Goal: Information Seeking & Learning: Understand process/instructions

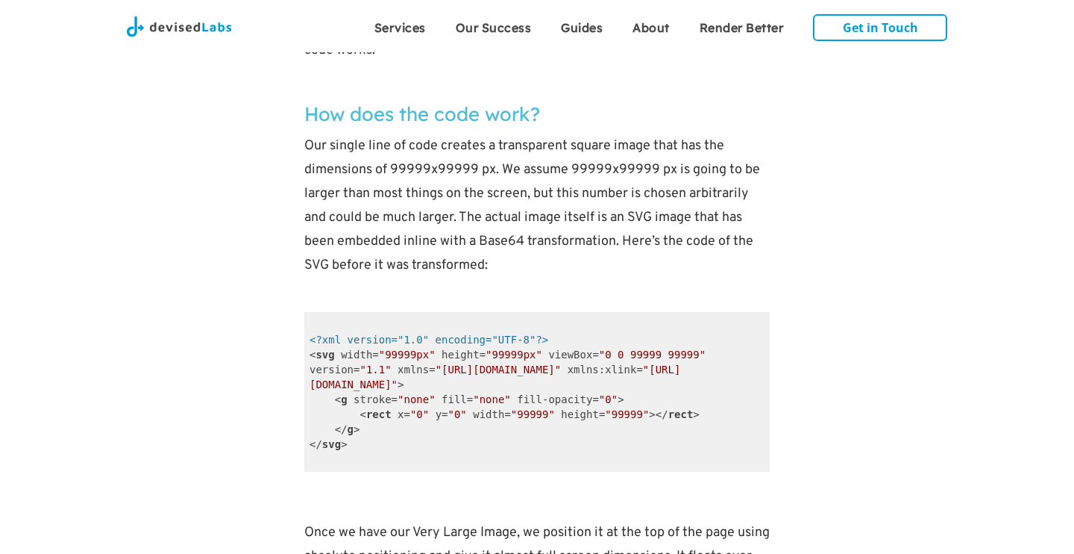
scroll to position [2832, 0]
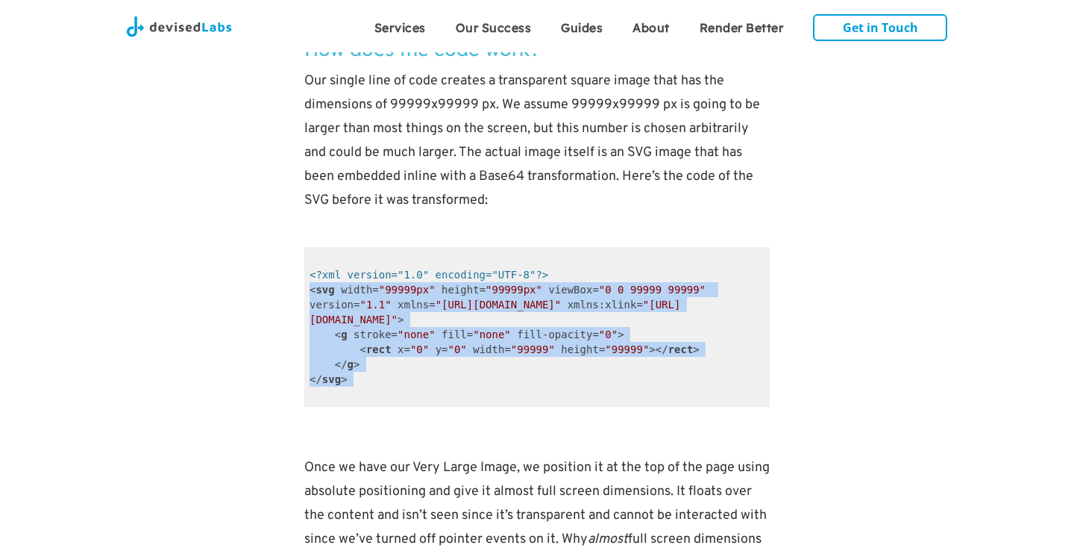
drag, startPoint x: 309, startPoint y: 293, endPoint x: 357, endPoint y: 393, distance: 111.1
click at [357, 393] on code "<?xml version="1.0" encoding="UTF-8"?> < svg width = "99999px" height = "99999p…" at bounding box center [537, 327] width 466 height 160
copy code "< svg width = "99999px" height = "99999px" viewBox = "0 0 99999 99999" version …"
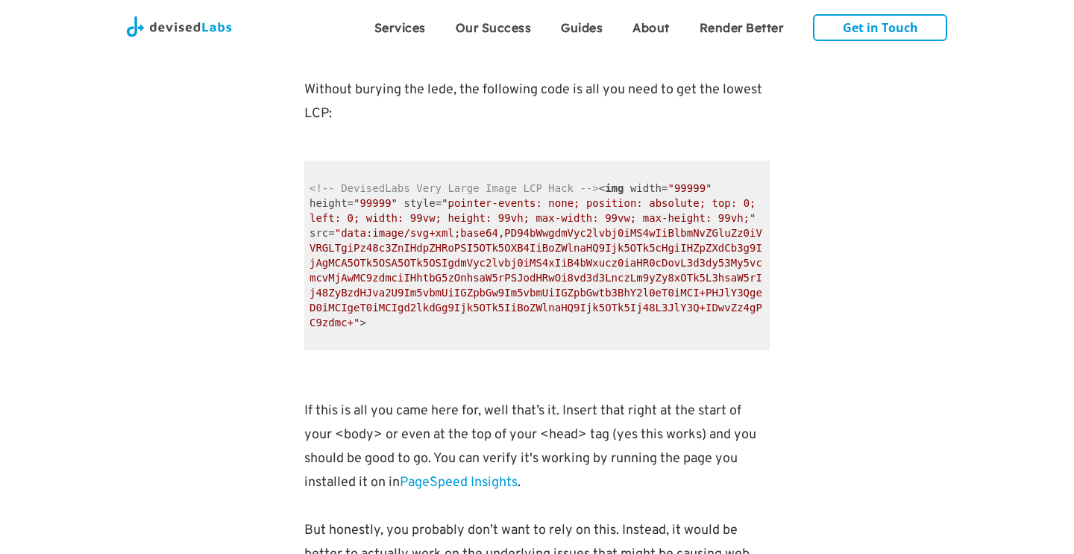
scroll to position [1222, 0]
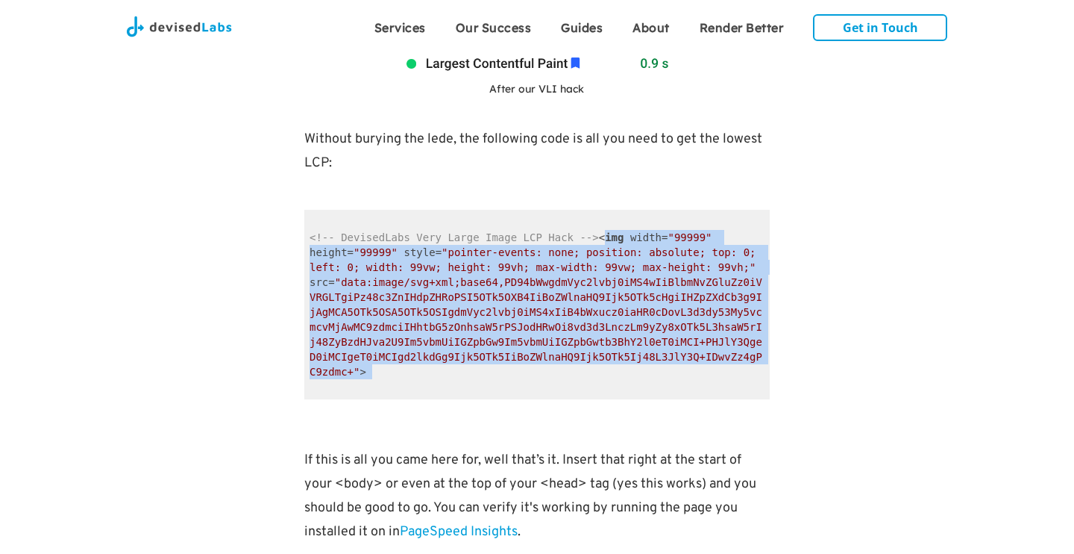
drag, startPoint x: 604, startPoint y: 232, endPoint x: 484, endPoint y: 381, distance: 191.0
click at [484, 381] on code "<!-- DevisedLabs Very Large Image LCP Hack --> < img width = "99999" height = "…" at bounding box center [537, 305] width 466 height 190
drag, startPoint x: 598, startPoint y: 237, endPoint x: 586, endPoint y: 370, distance: 134.1
click at [586, 370] on code "<!-- DevisedLabs Very Large Image LCP Hack --> < img width = "99999" height = "…" at bounding box center [537, 305] width 466 height 190
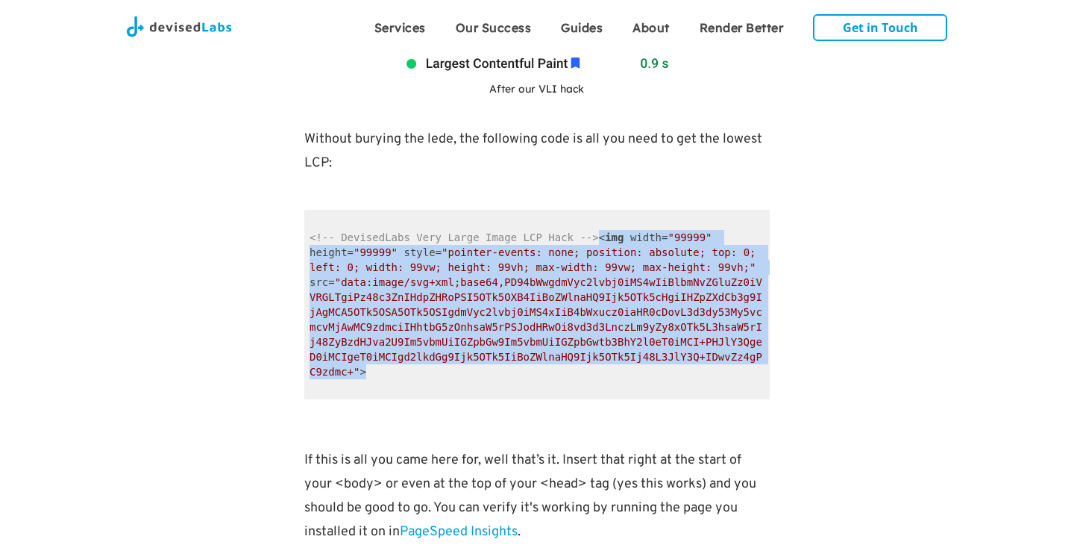
copy span "< img width = "99999" height = "99999" style = "pointer-events: none; position:…"
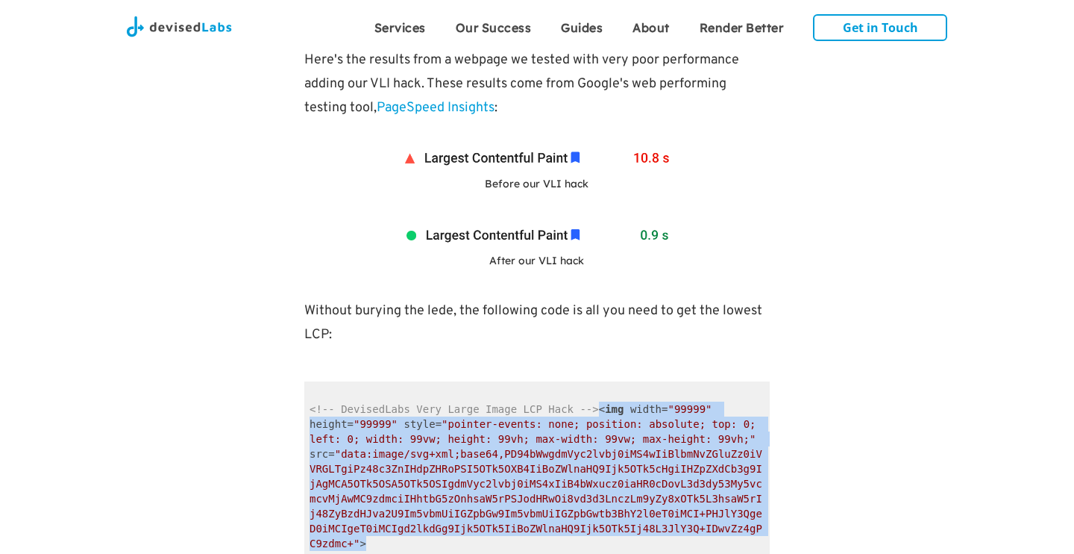
scroll to position [1113, 0]
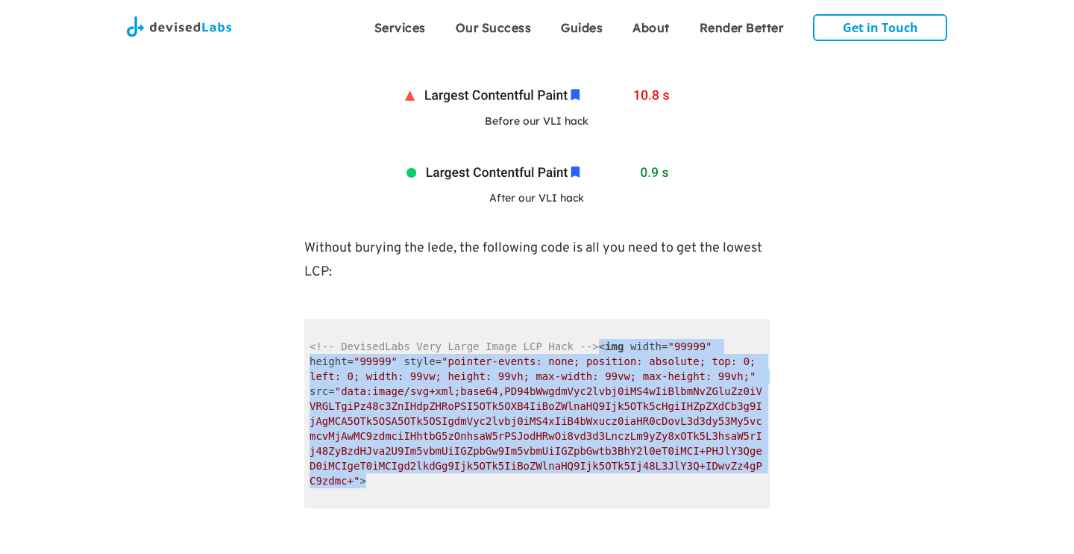
copy span "< img width = "99999" height = "99999" style = "pointer-events: none; position:…"
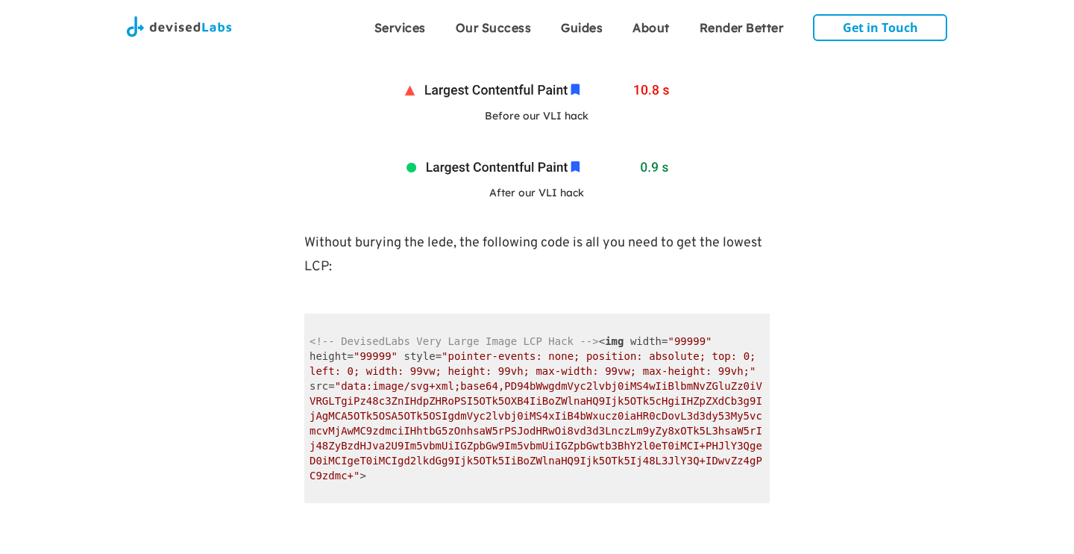
click at [748, 290] on p "Without burying the lede, the following code is all you need to get the lowest …" at bounding box center [537, 267] width 466 height 72
drag, startPoint x: 449, startPoint y: 353, endPoint x: 574, endPoint y: 349, distance: 124.7
click at [574, 350] on span ""pointer-events: none; position: absolute; top: 0; left: 0; width: 99vw; height…" at bounding box center [536, 363] width 453 height 27
copy span "pointer-events: none"
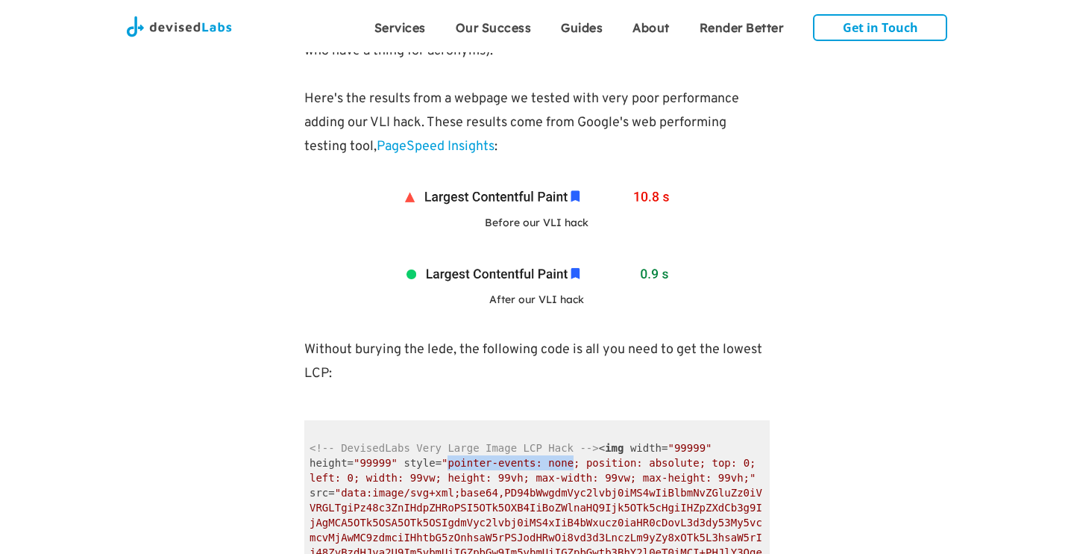
scroll to position [1108, 0]
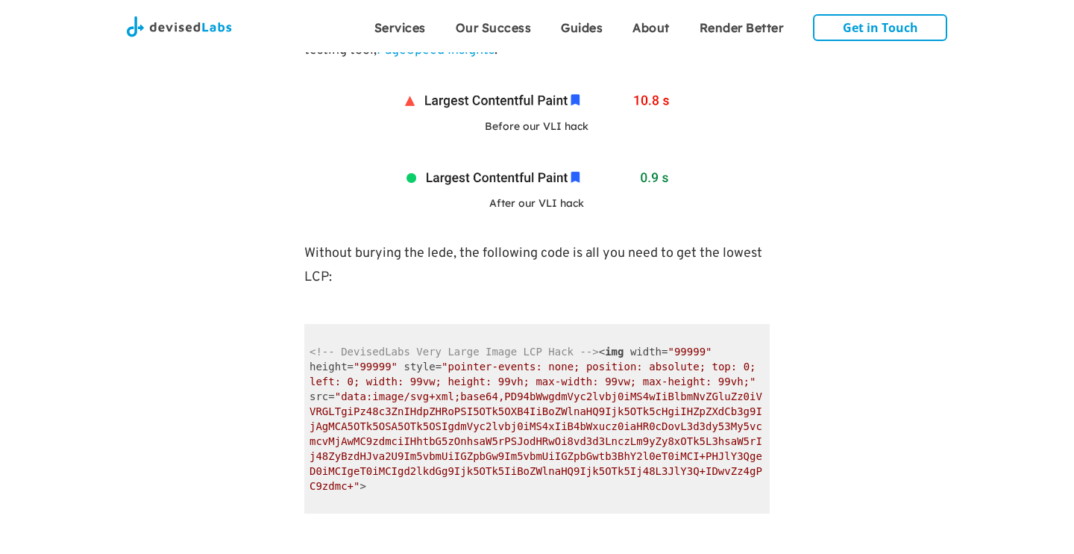
click at [635, 371] on span ""pointer-events: none; position: absolute; top: 0; left: 0; width: 99vw; height…" at bounding box center [536, 373] width 453 height 27
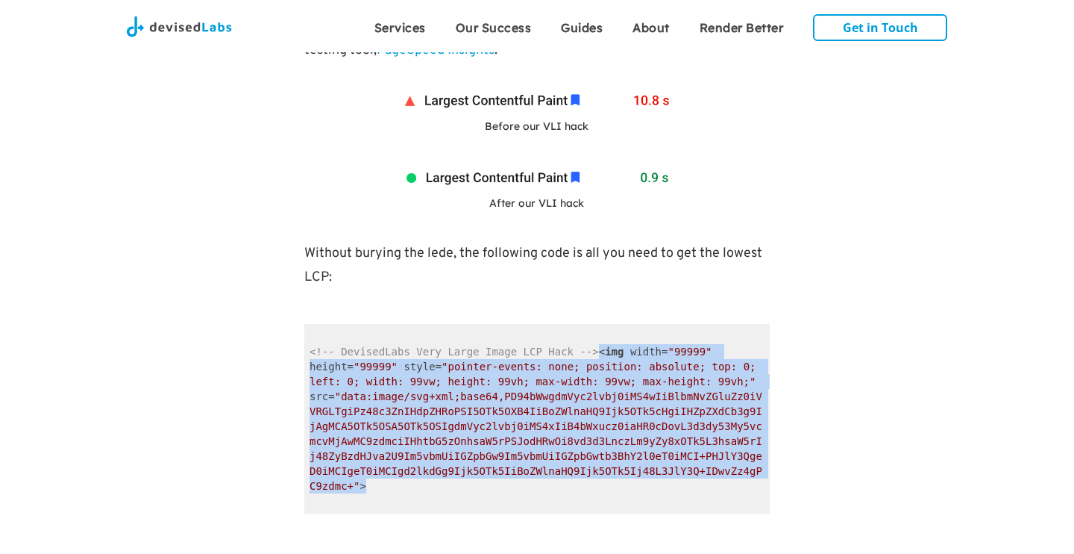
drag, startPoint x: 600, startPoint y: 349, endPoint x: 573, endPoint y: 480, distance: 133.3
click at [573, 480] on code "<!-- DevisedLabs Very Large Image LCP Hack --> < img width = "99999" height = "…" at bounding box center [537, 419] width 466 height 190
copy span "< img width = "99999" height = "99999" style = "pointer-events: none; position:…"
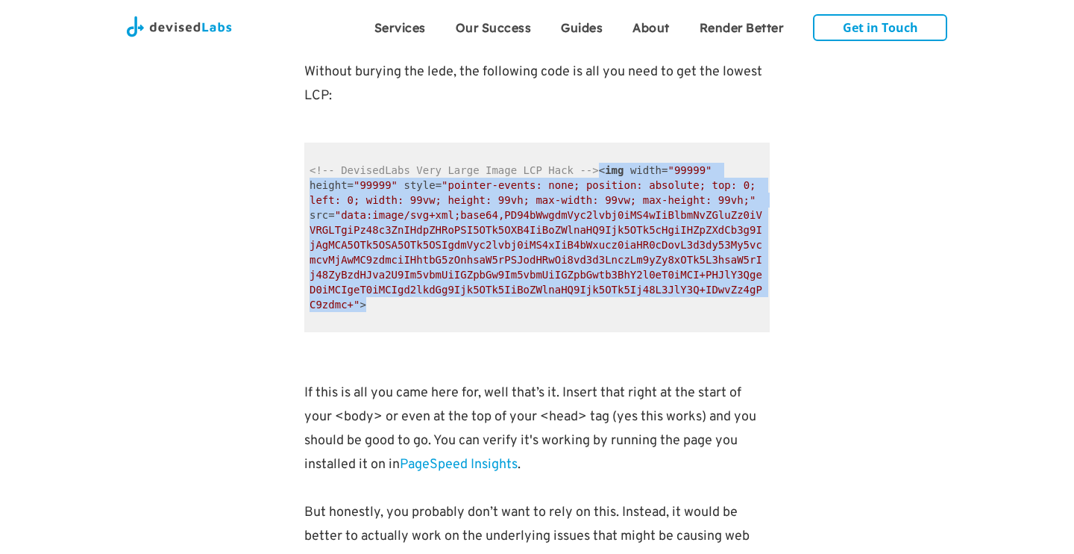
scroll to position [1311, 0]
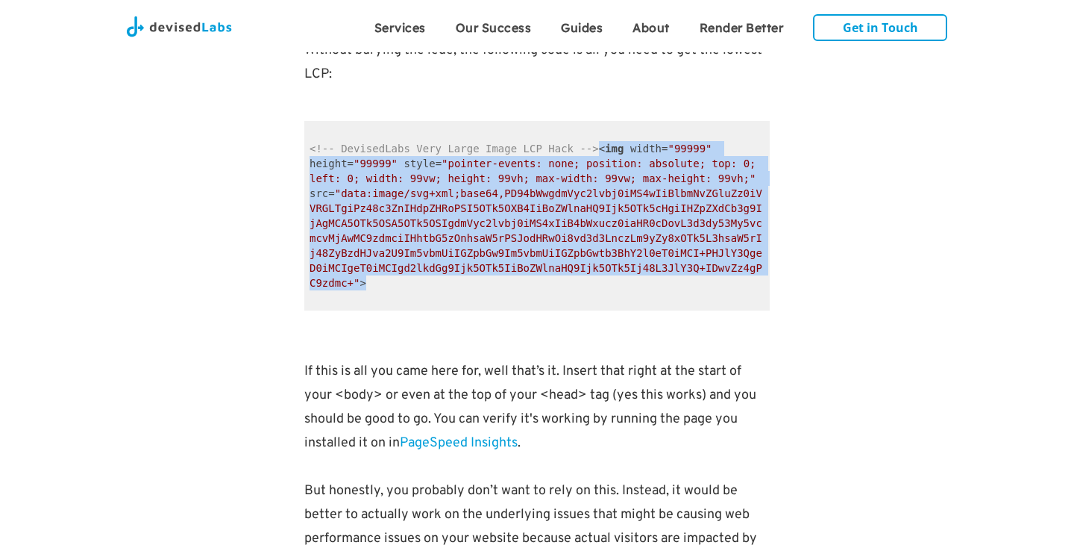
copy span "< img width = "99999" height = "99999" style = "pointer-events: none; position:…"
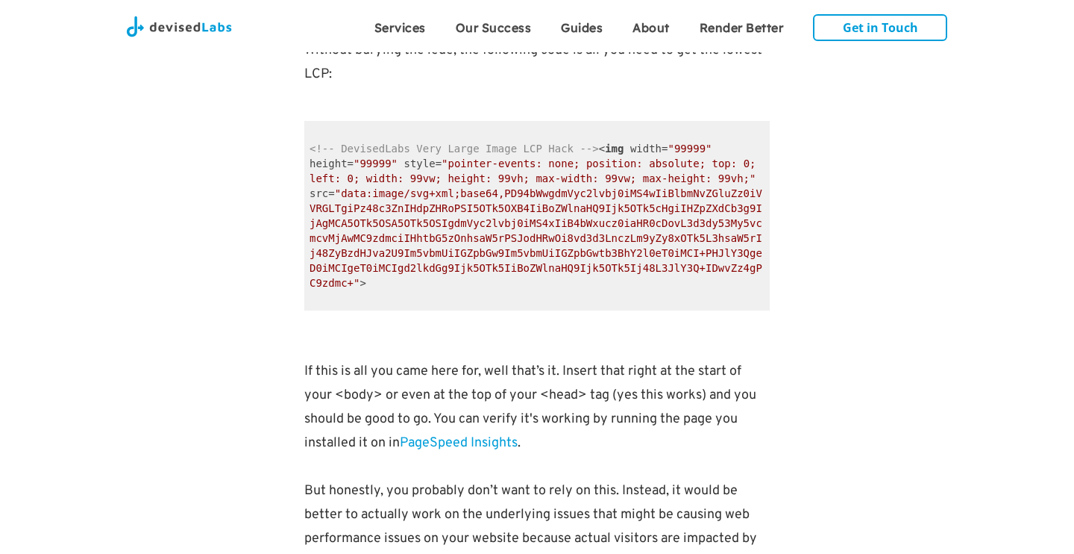
click at [644, 133] on code "<!-- DevisedLabs Very Large Image LCP Hack --> < img width = "99999" height = "…" at bounding box center [537, 216] width 466 height 190
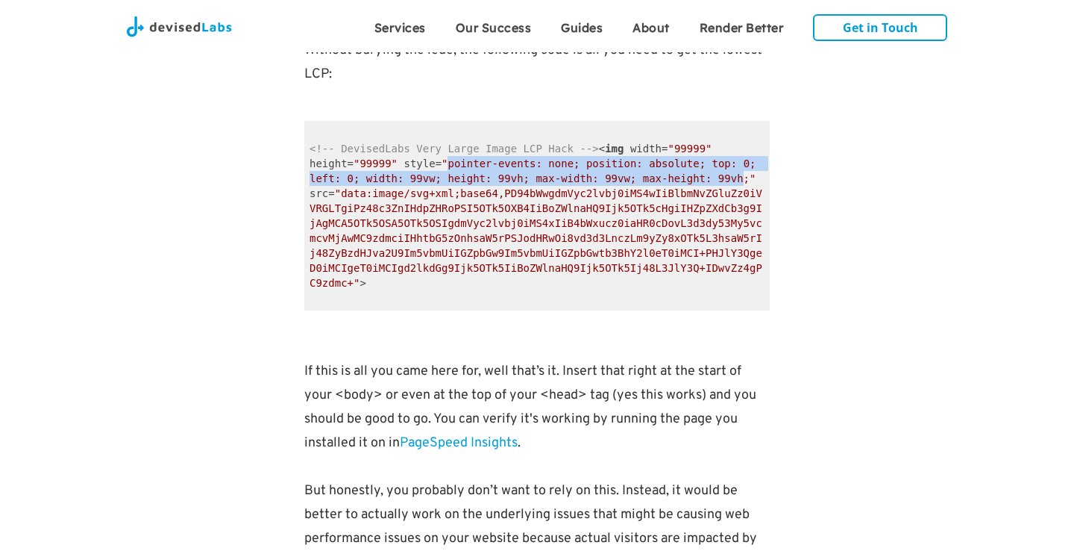
drag, startPoint x: 448, startPoint y: 162, endPoint x: 745, endPoint y: 176, distance: 297.3
click at [745, 176] on span ""pointer-events: none; position: absolute; top: 0; left: 0; width: 99vw; height…" at bounding box center [536, 170] width 453 height 27
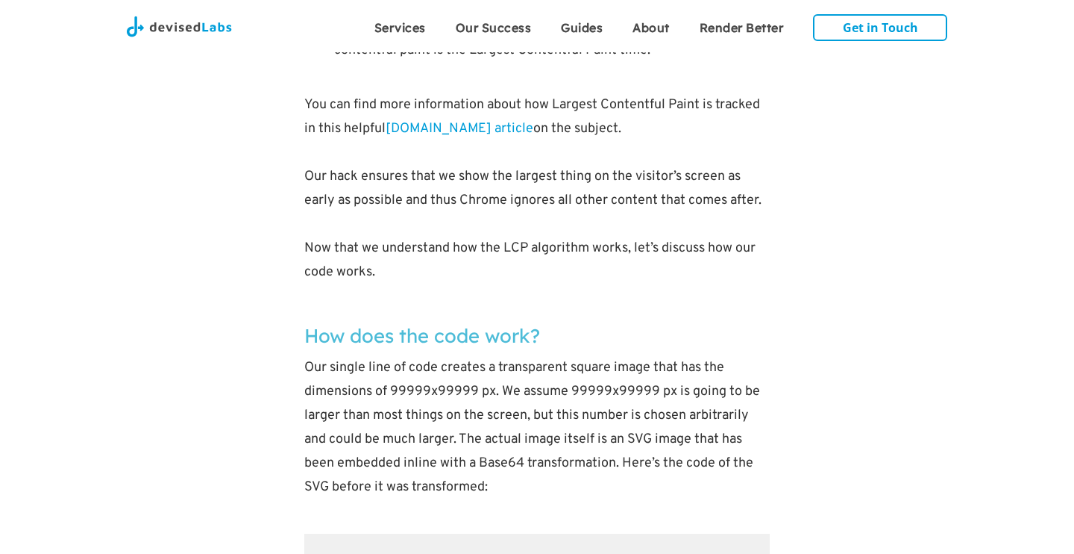
scroll to position [2612, 0]
